Goal: Check status

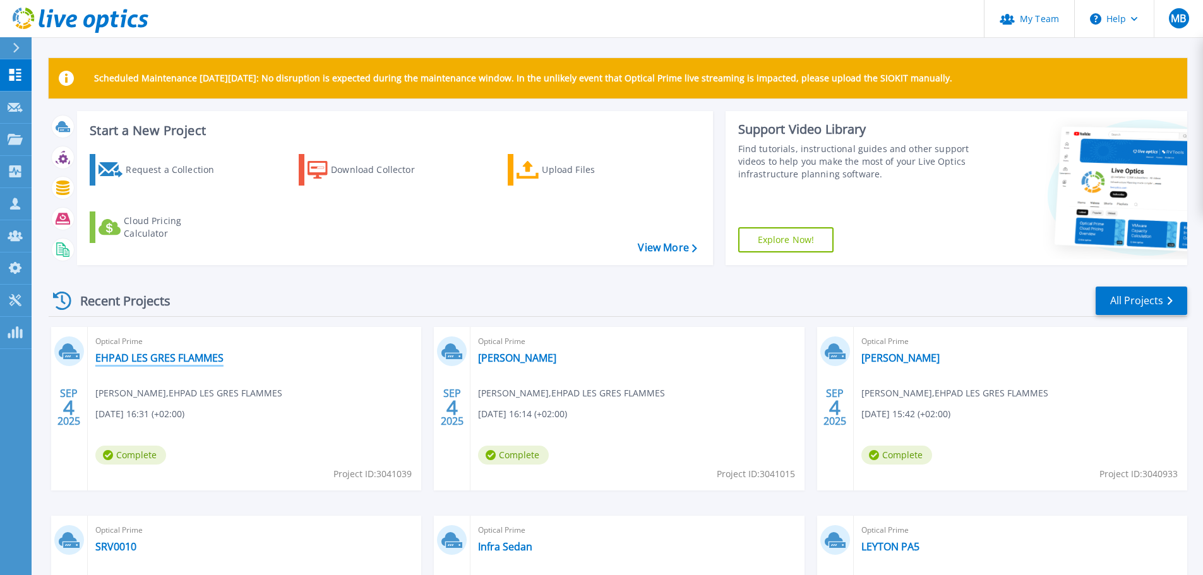
click at [181, 363] on link "EHPAD LES GRES FLAMMES" at bounding box center [159, 358] width 128 height 13
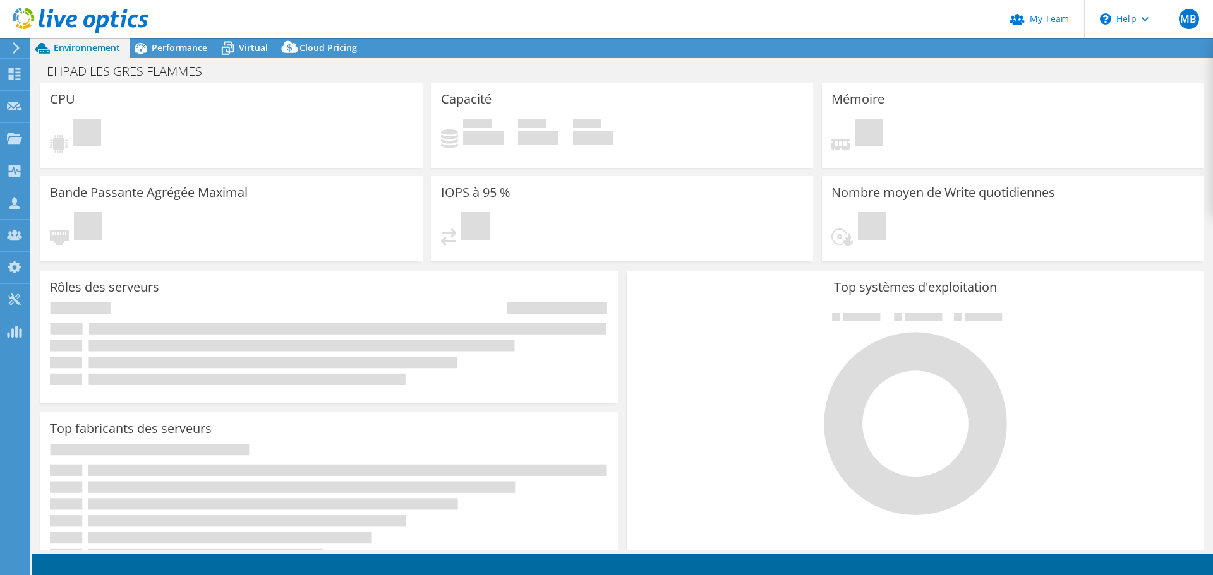
select select "USD"
